Goal: Find specific page/section: Find specific page/section

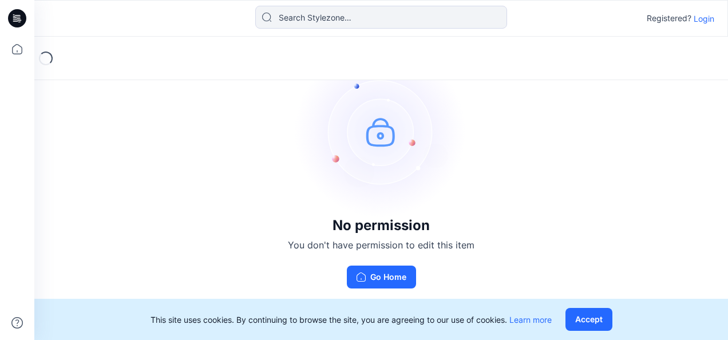
click at [699, 24] on p "Login" at bounding box center [704, 19] width 21 height 12
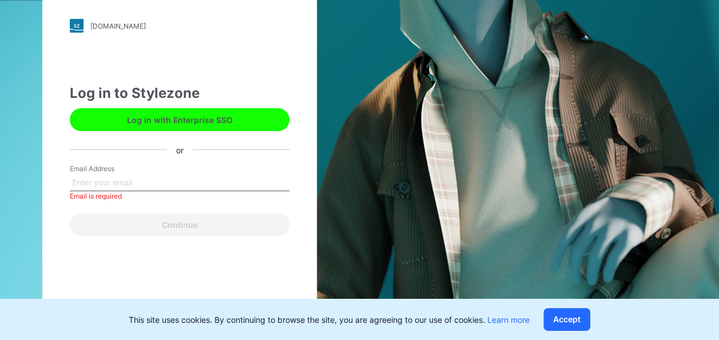
click at [209, 121] on button "Log in with Enterprise SSO" at bounding box center [180, 119] width 220 height 23
click at [177, 116] on button "Log in with Enterprise SSO" at bounding box center [180, 119] width 220 height 23
click at [187, 180] on input "Email Address" at bounding box center [180, 182] width 220 height 17
type input "yvonnewu@southasiagroup.com"
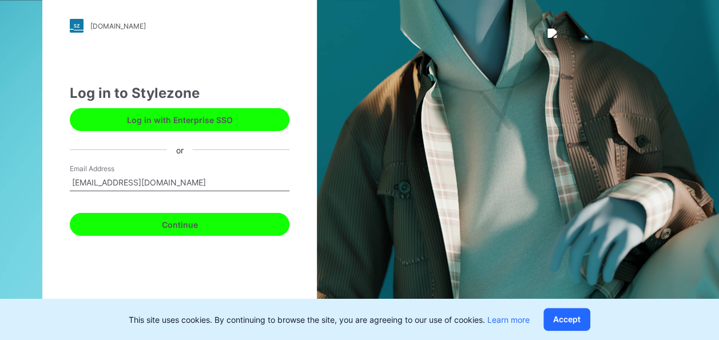
click at [160, 223] on button "Continue" at bounding box center [180, 224] width 220 height 23
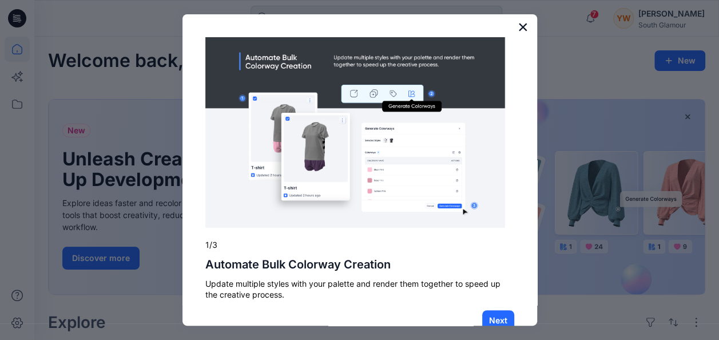
click at [518, 25] on button "×" at bounding box center [523, 27] width 11 height 18
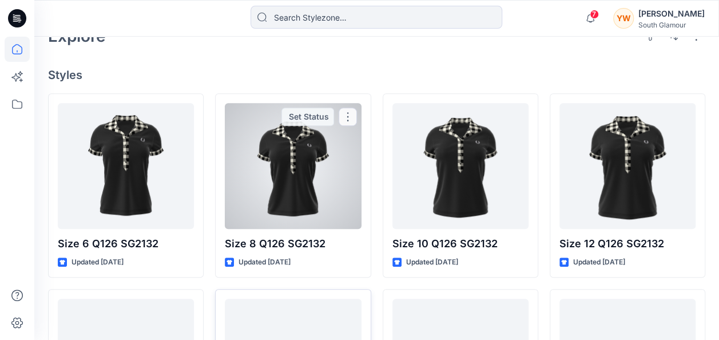
scroll to position [229, 0]
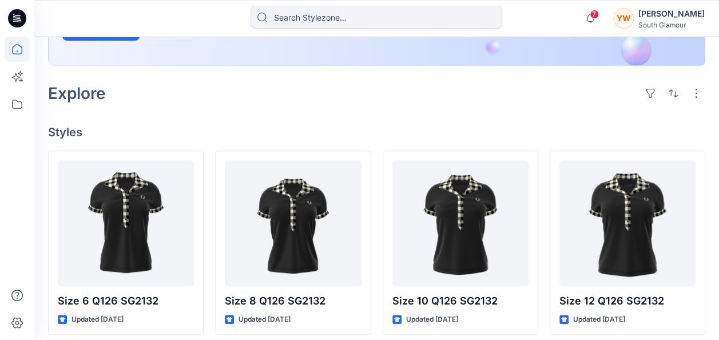
click at [390, 97] on div "Explore" at bounding box center [377, 93] width 658 height 27
click at [595, 97] on div "Explore" at bounding box center [377, 93] width 658 height 27
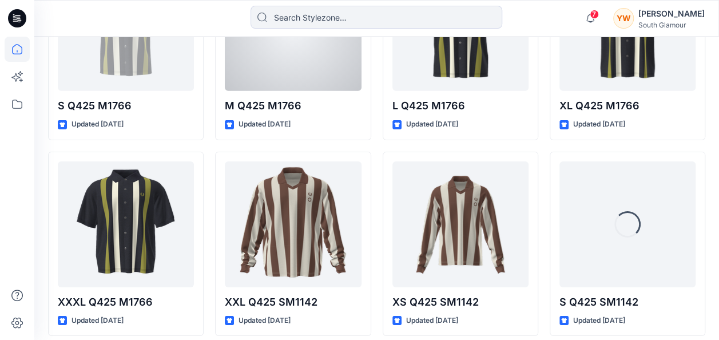
scroll to position [1843, 0]
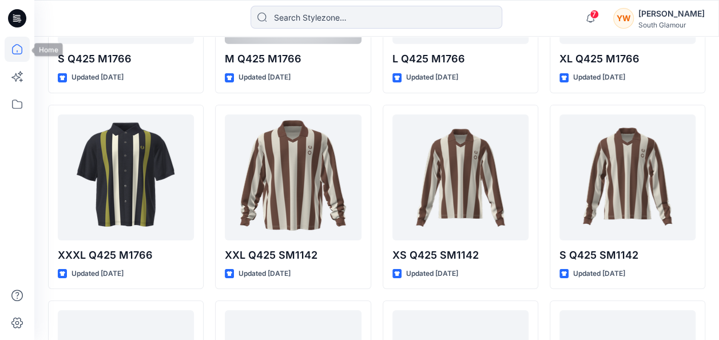
click at [18, 50] on icon at bounding box center [17, 49] width 25 height 25
click at [22, 109] on icon at bounding box center [17, 104] width 25 height 25
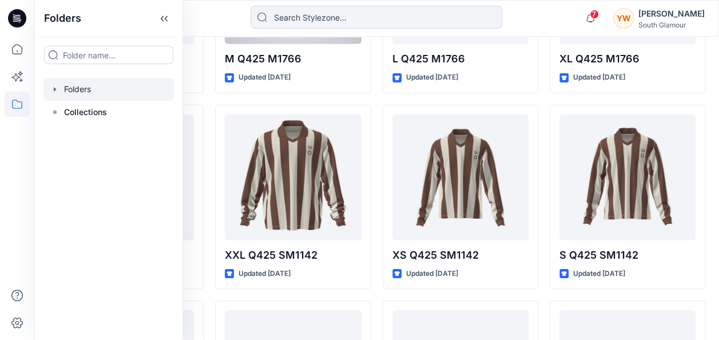
click at [55, 89] on icon "button" at bounding box center [55, 89] width 2 height 4
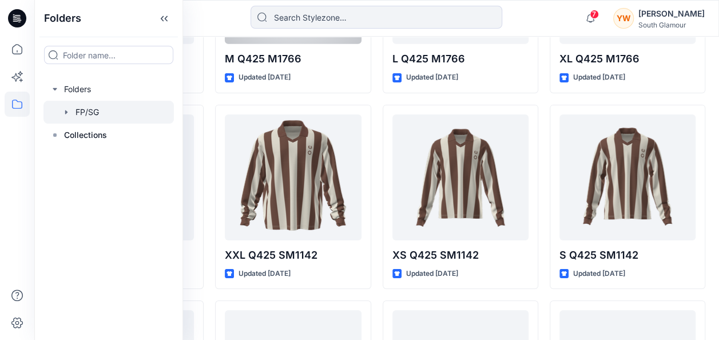
click at [81, 113] on div at bounding box center [108, 112] width 130 height 23
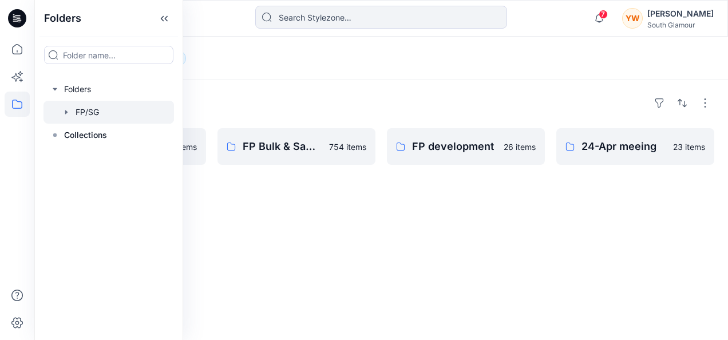
click at [346, 228] on div "Folders Own Development 237 items FP Bulk & Sample 754 items FP development 26 …" at bounding box center [381, 210] width 694 height 260
click at [299, 241] on div "Folders Own Development 237 items FP Bulk & Sample 754 items FP development 26 …" at bounding box center [381, 210] width 694 height 260
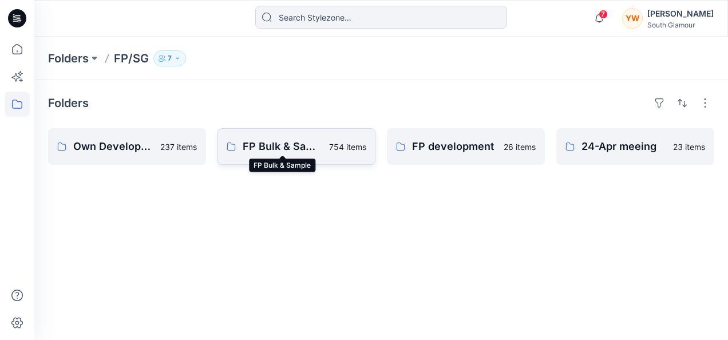
click at [292, 145] on p "FP Bulk & Sample" at bounding box center [283, 146] width 80 height 16
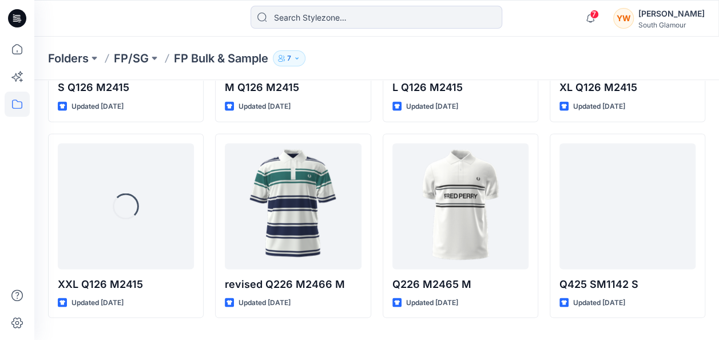
scroll to position [1005, 0]
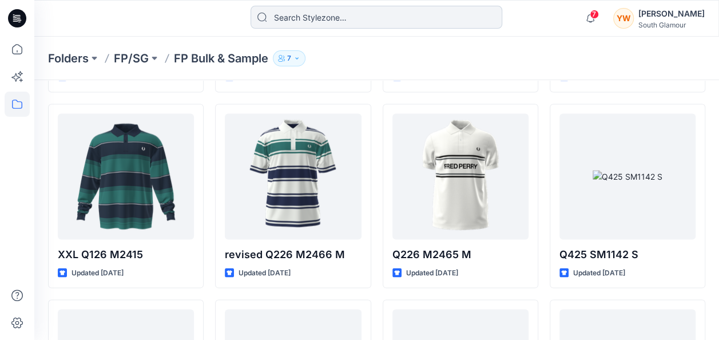
click at [303, 14] on input at bounding box center [377, 17] width 252 height 23
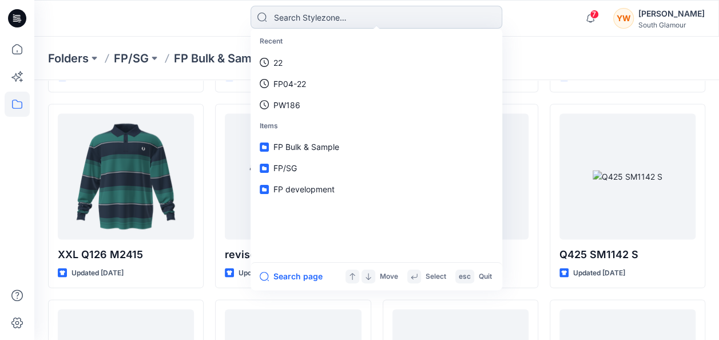
click at [305, 19] on input at bounding box center [377, 17] width 252 height 23
paste input "G2183"
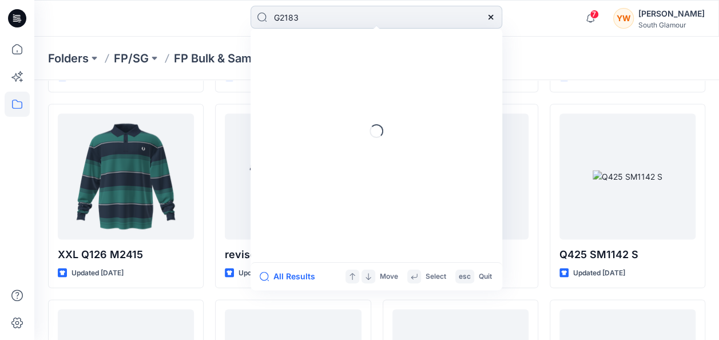
type input "G2183"
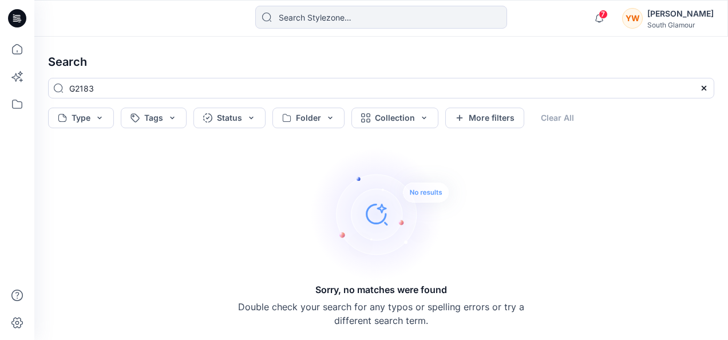
drag, startPoint x: 118, startPoint y: 87, endPoint x: 38, endPoint y: 95, distance: 80.5
click at [38, 95] on div "Search G2183 Type Tags Status Folder Collection More filters Clear All Sorry, n…" at bounding box center [381, 188] width 694 height 303
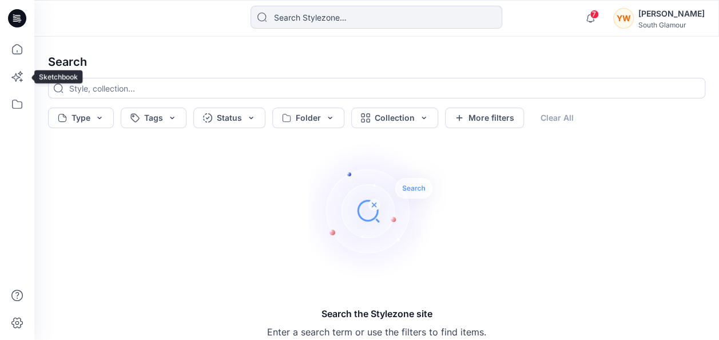
click at [17, 43] on icon at bounding box center [17, 49] width 25 height 25
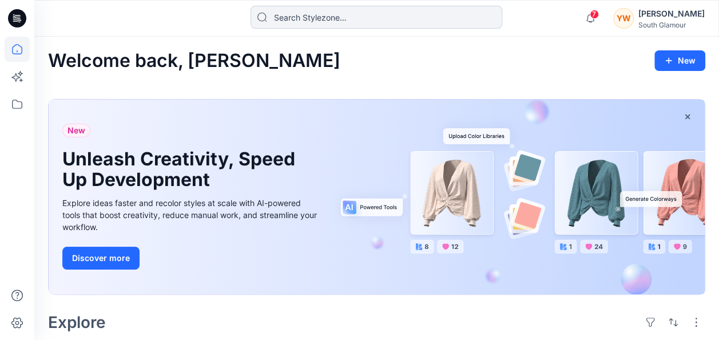
click at [330, 19] on input at bounding box center [377, 17] width 252 height 23
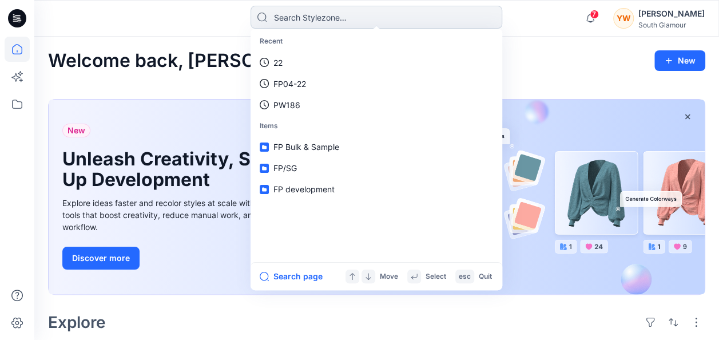
paste input "G2183"
type input "G2183"
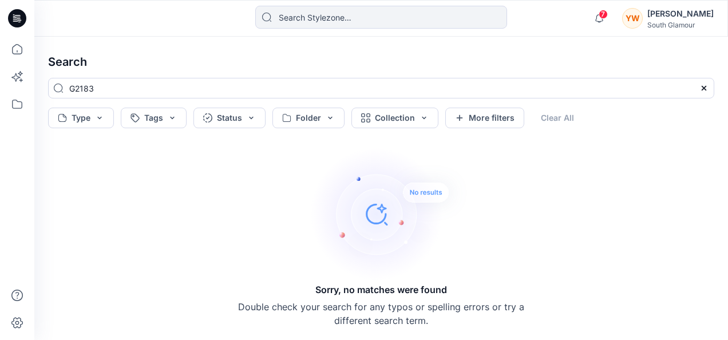
click at [339, 183] on img at bounding box center [390, 213] width 160 height 137
click at [11, 101] on icon at bounding box center [17, 104] width 25 height 25
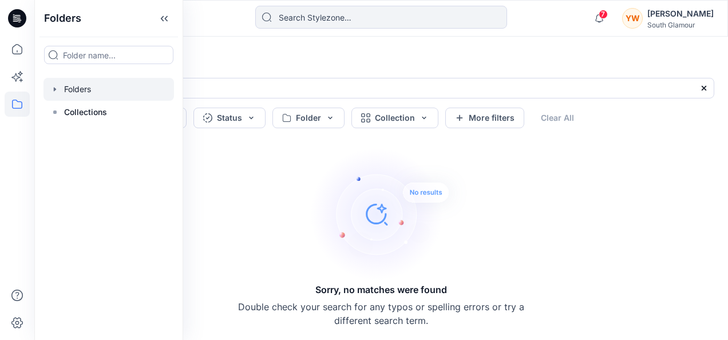
click at [101, 91] on div at bounding box center [108, 89] width 130 height 23
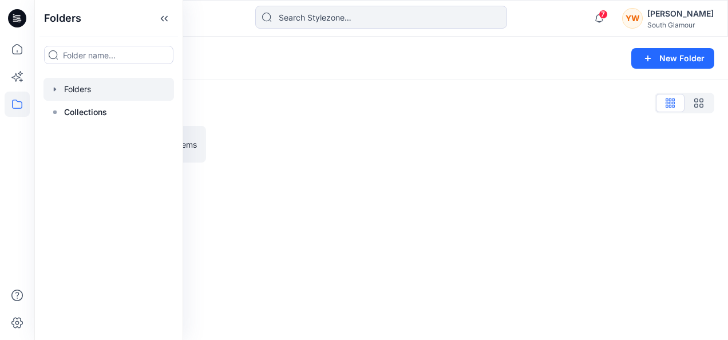
click at [413, 142] on div at bounding box center [466, 144] width 158 height 37
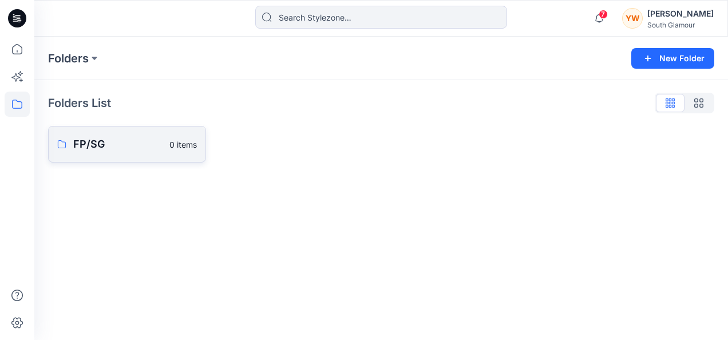
click at [132, 144] on p "FP/SG" at bounding box center [117, 144] width 89 height 16
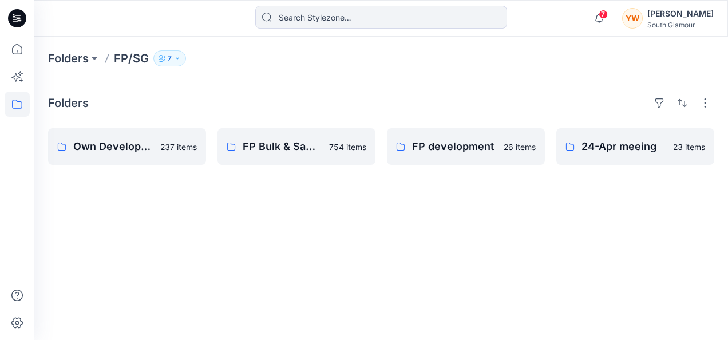
click at [414, 191] on div "Folders Own Development 237 items FP Bulk & Sample 754 items FP development 26 …" at bounding box center [381, 210] width 694 height 260
click at [451, 146] on p "FP development" at bounding box center [454, 146] width 85 height 16
click at [284, 149] on p "FP Bulk & Sample" at bounding box center [283, 146] width 80 height 16
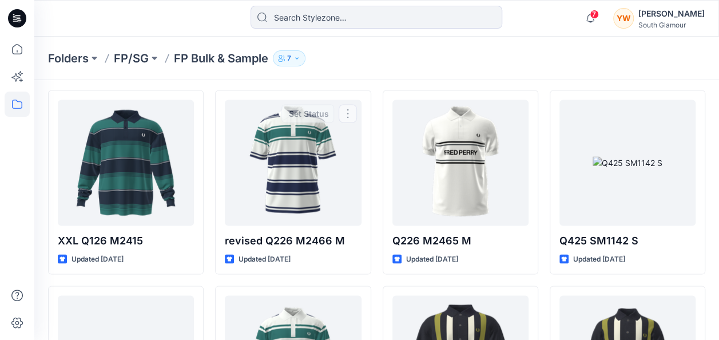
scroll to position [734, 0]
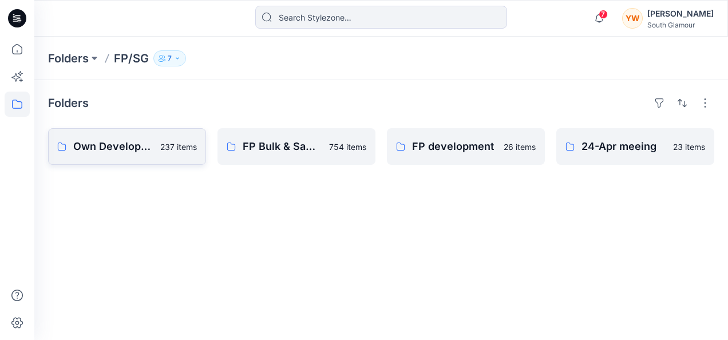
click at [114, 145] on p "Own Development" at bounding box center [113, 146] width 80 height 16
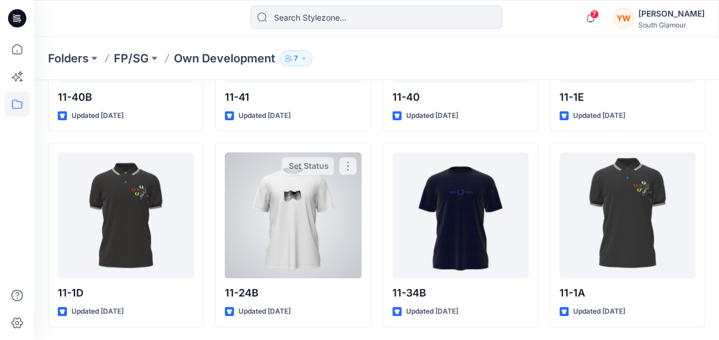
scroll to position [418, 0]
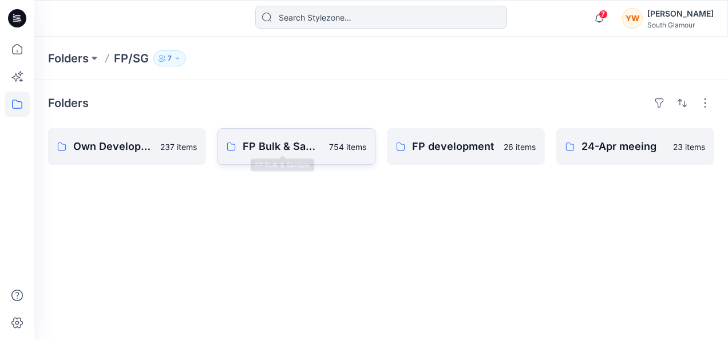
click at [284, 145] on p "FP Bulk & Sample" at bounding box center [283, 146] width 80 height 16
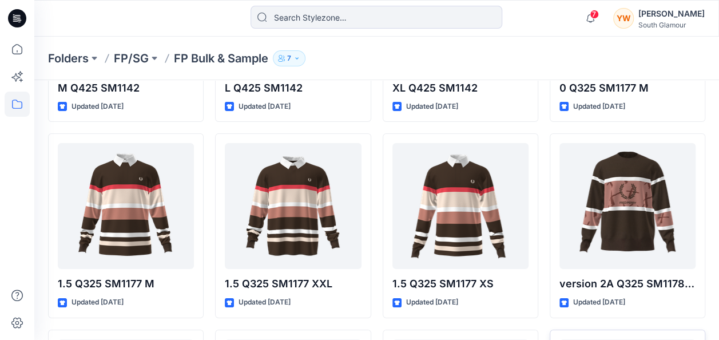
scroll to position [2179, 0]
